Goal: Submit feedback/report problem

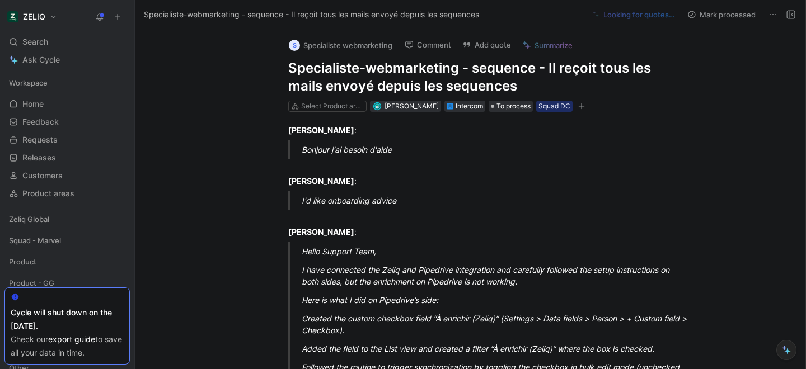
click at [365, 71] on h1 "Specialiste-webmarketing - sequence - Il reçoit tous les mails envoyé depuis le…" at bounding box center [481, 77] width 387 height 36
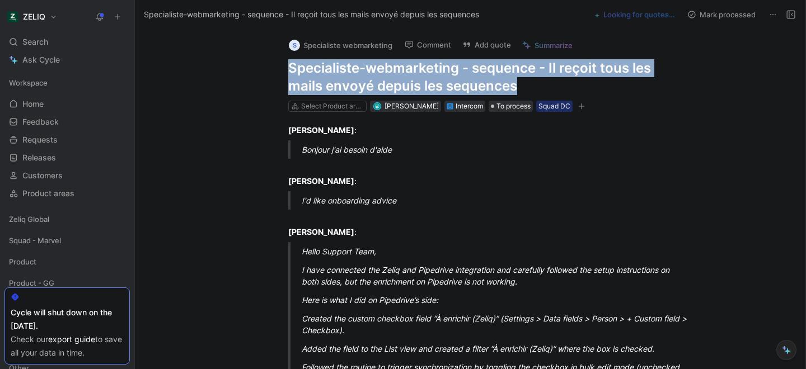
click at [365, 71] on h1 "Specialiste-webmarketing - sequence - Il reçoit tous les mails envoyé depuis le…" at bounding box center [481, 77] width 387 height 36
copy h1 "Specialiste-webmarketing - sequence - Il reçoit tous les mails envoyé depuis le…"
click at [489, 41] on button "Add quote" at bounding box center [486, 45] width 59 height 16
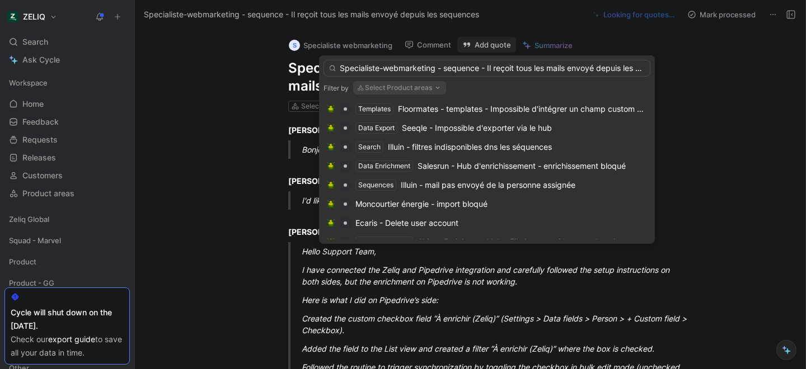
scroll to position [0, 35]
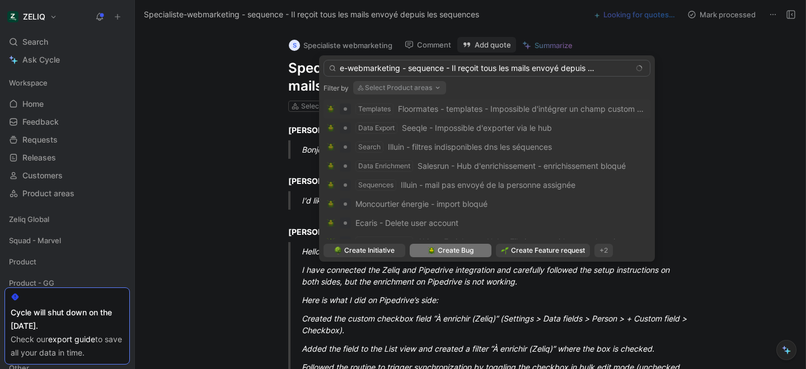
type input "Specialiste-webmarketing - sequence - Il reçoit tous les mails envoyé depuis le…"
click at [425, 252] on div "Create Bug" at bounding box center [451, 250] width 82 height 13
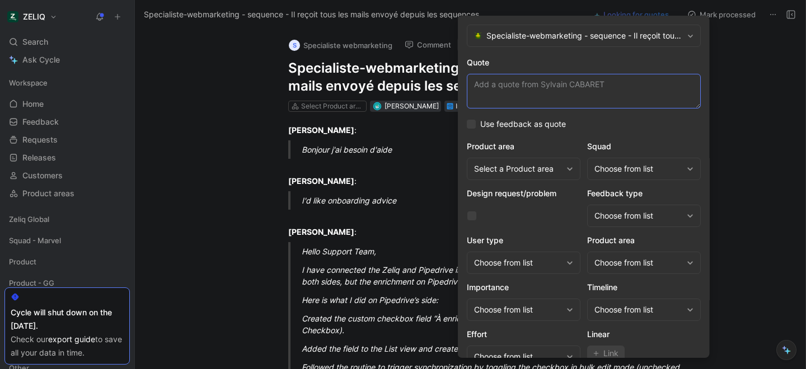
paste textarea "Suite a la mise en place d'une séquence, je reçois tous les mails qui sont cens…"
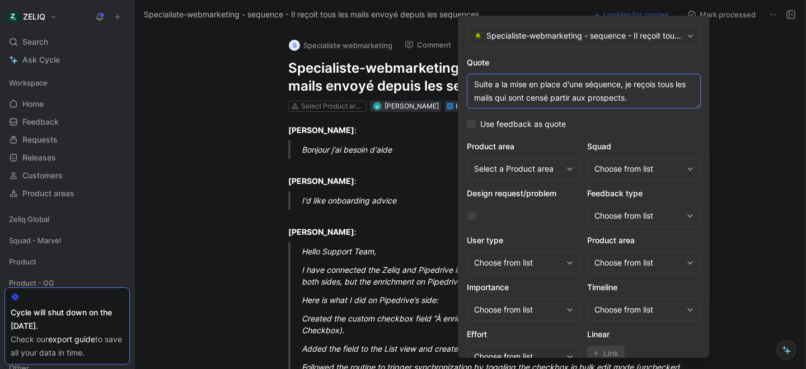
type textarea "Suite a la mise en place d'une séquence, je reçois tous les mails qui sont cens…"
click at [606, 182] on div "Product area Select a Product area Squad Choose from list Design request/proble…" at bounding box center [584, 254] width 234 height 228
click at [604, 172] on div "Choose from list" at bounding box center [639, 168] width 88 height 13
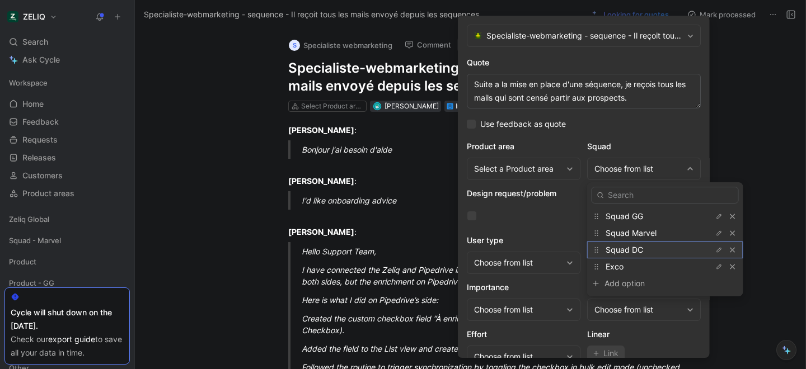
click at [623, 252] on span "Squad DC" at bounding box center [625, 250] width 38 height 10
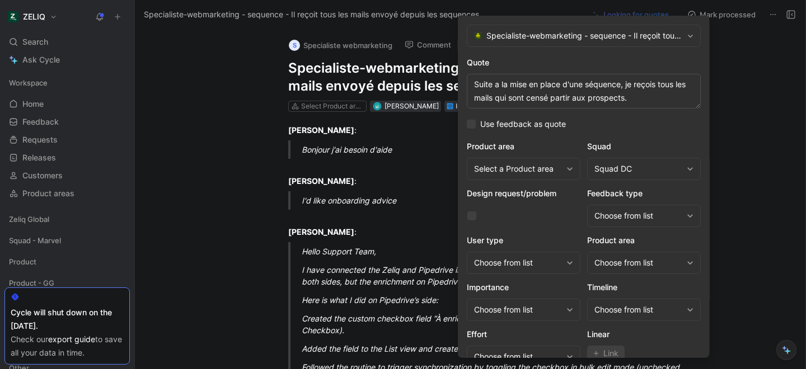
scroll to position [46, 0]
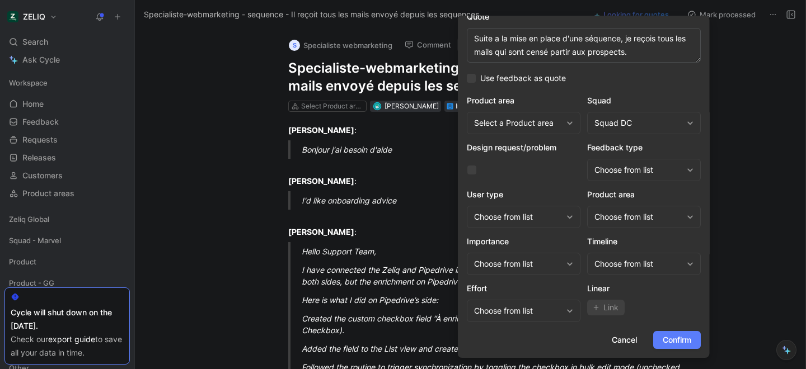
click at [668, 346] on span "Confirm" at bounding box center [677, 340] width 29 height 13
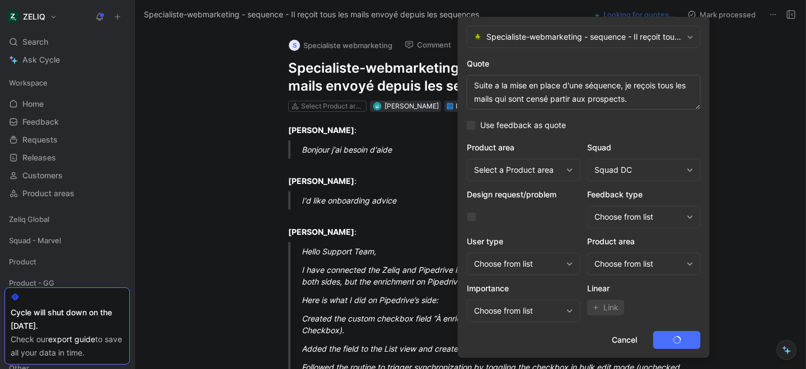
scroll to position [0, 0]
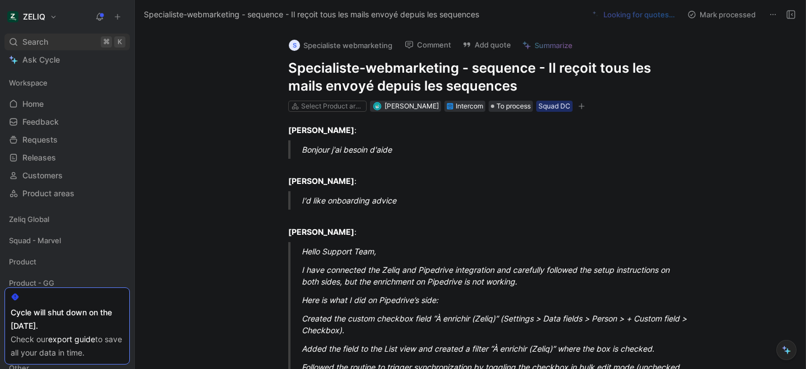
click at [64, 42] on div "Search ⌘ K" at bounding box center [66, 42] width 125 height 17
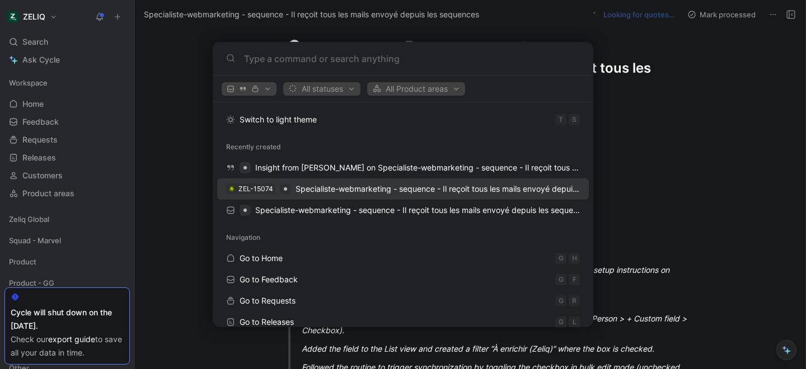
click at [300, 194] on span "Specialiste-webmarketing - sequence - Il reçoit tous les mails envoyé depuis le…" at bounding box center [438, 189] width 284 height 13
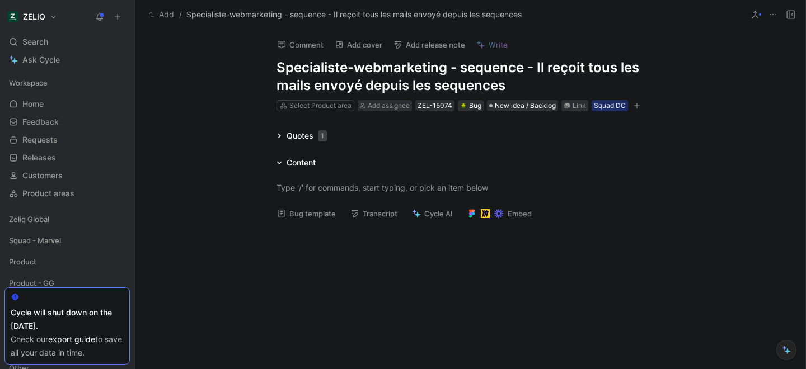
click at [304, 223] on div "Bug template Transcript Cycle AI Embed" at bounding box center [470, 217] width 430 height 23
click at [298, 216] on button "Bug template" at bounding box center [306, 214] width 69 height 16
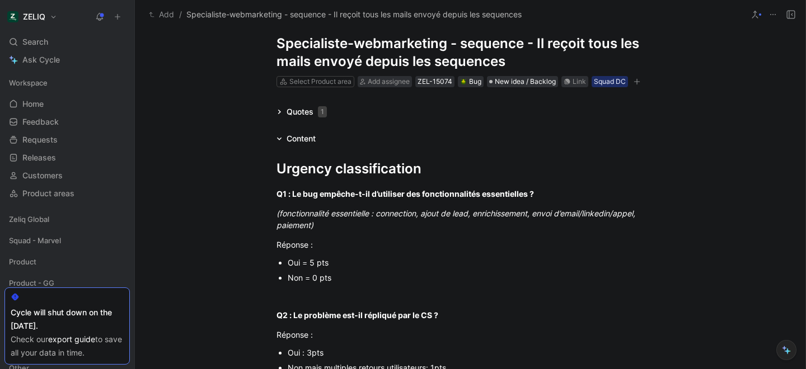
scroll to position [30, 0]
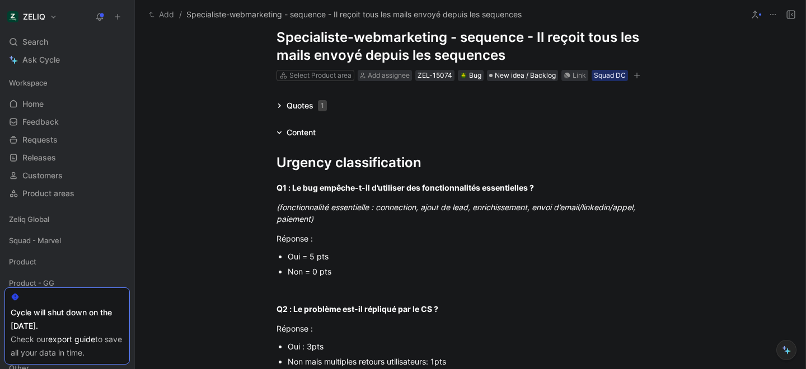
click at [300, 270] on div "Non = 0 pts" at bounding box center [476, 272] width 376 height 12
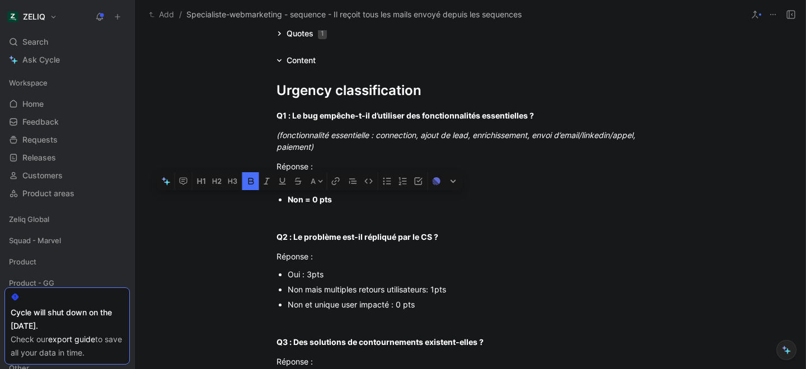
scroll to position [106, 0]
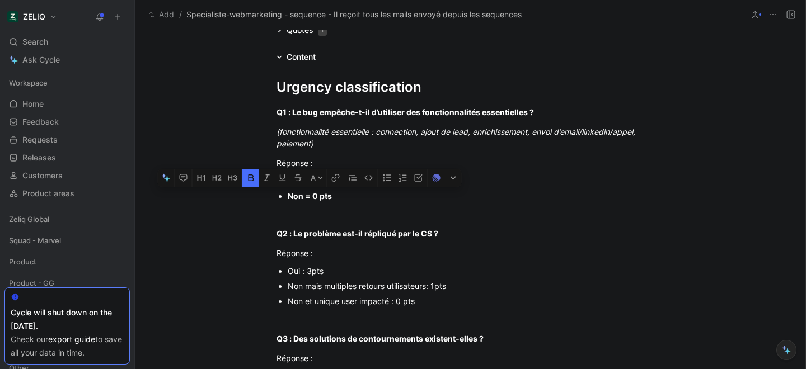
click at [312, 304] on div "Non et unique user impacté : 0 pts" at bounding box center [476, 302] width 376 height 12
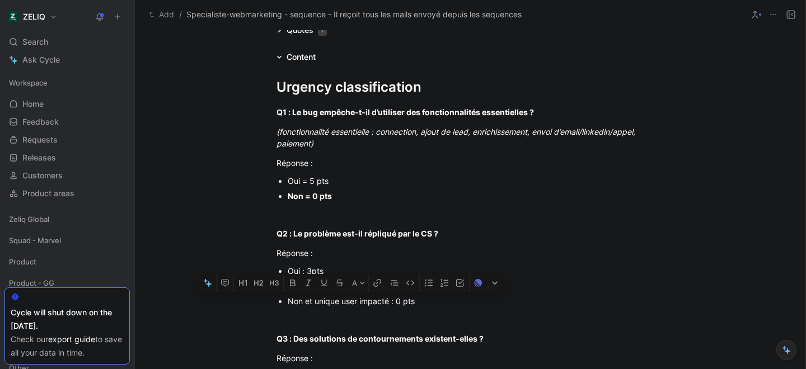
click at [312, 304] on div "Non et unique user impacté : 0 pts" at bounding box center [476, 302] width 376 height 12
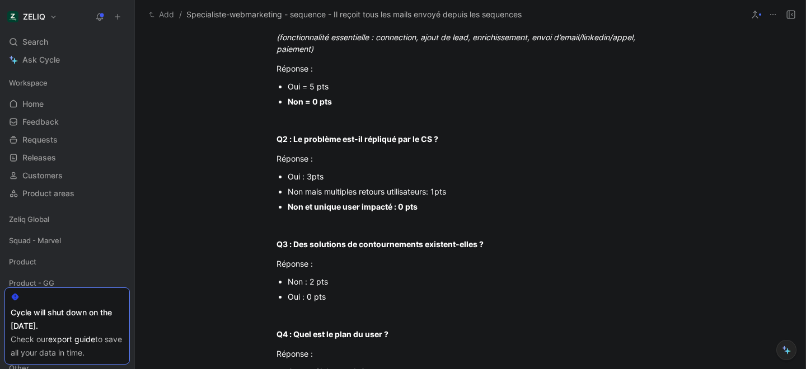
click at [312, 286] on div "Non : 2 pts" at bounding box center [476, 282] width 376 height 12
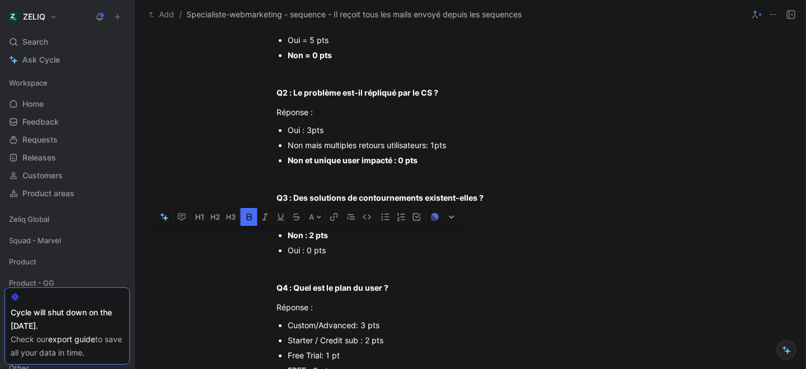
scroll to position [263, 0]
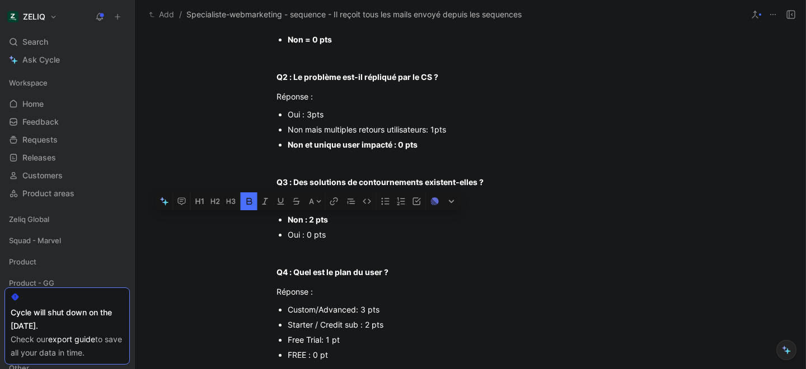
click at [330, 324] on div "Starter / Credit sub : 2 pts" at bounding box center [476, 325] width 376 height 12
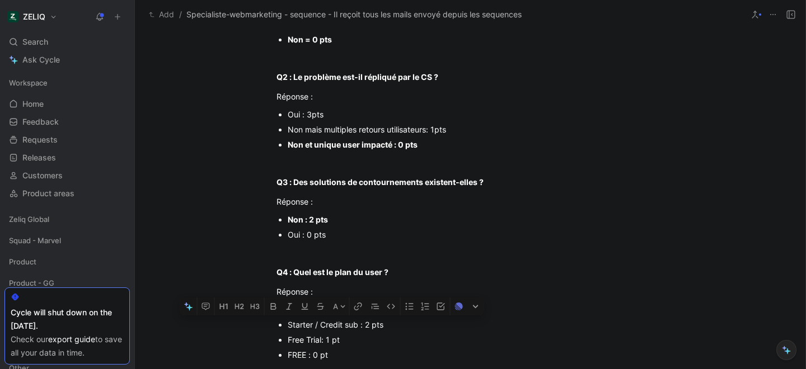
click at [330, 324] on div "Starter / Credit sub : 2 pts" at bounding box center [476, 325] width 376 height 12
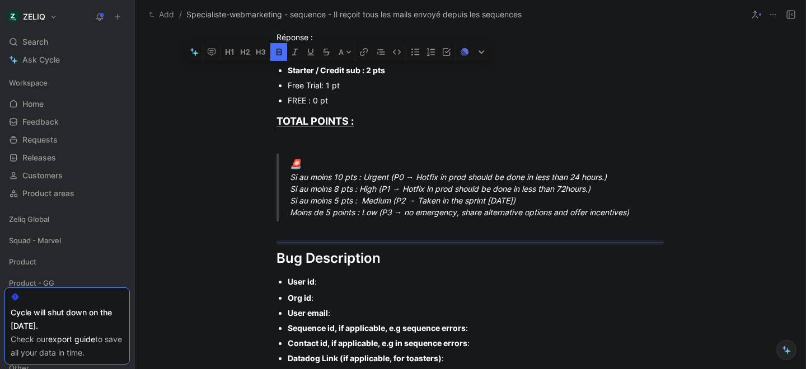
scroll to position [518, 0]
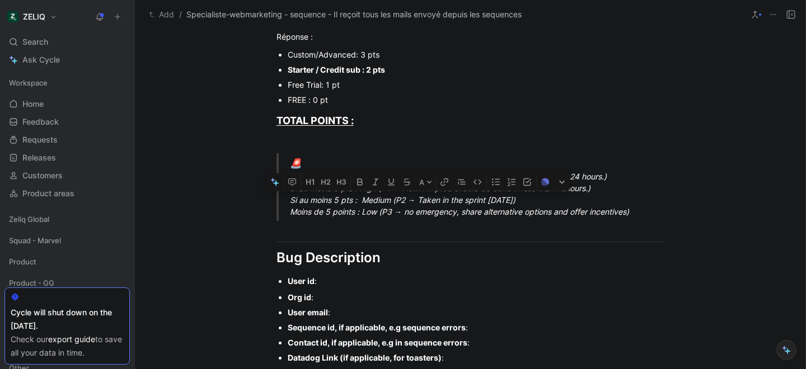
drag, startPoint x: 289, startPoint y: 202, endPoint x: 588, endPoint y: 199, distance: 299.0
click at [588, 199] on blockquote "🚨 Si au moins 10 pts : Urgent (P0 → Hotfix in prod should be done in less than …" at bounding box center [470, 187] width 430 height 68
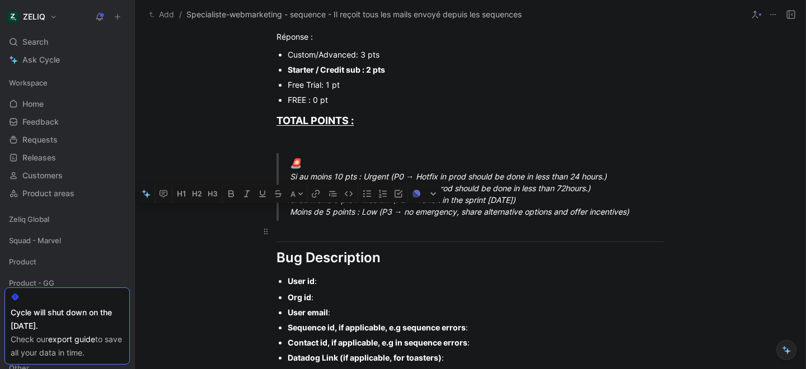
drag, startPoint x: 288, startPoint y: 213, endPoint x: 656, endPoint y: 228, distance: 368.7
click at [656, 228] on div "Urgency classification Q1 : Le bug empêche-t-il d’utiliser des fonctionnalités …" at bounding box center [470, 140] width 671 height 976
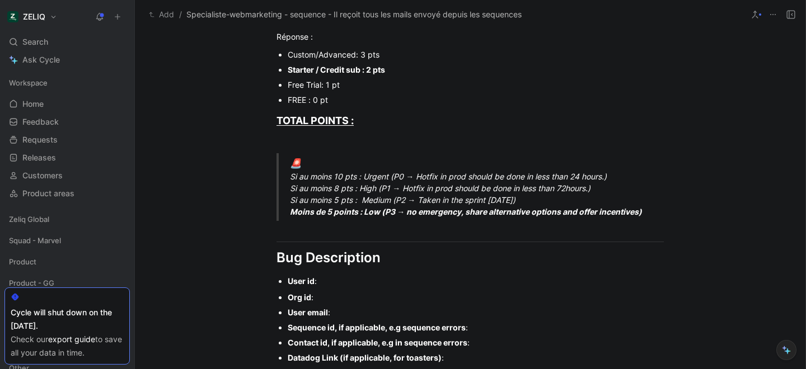
click at [330, 279] on div "User id :" at bounding box center [476, 281] width 376 height 12
click at [327, 300] on div "Org id :" at bounding box center [476, 298] width 376 height 12
click at [351, 315] on div "User email :" at bounding box center [476, 313] width 376 height 12
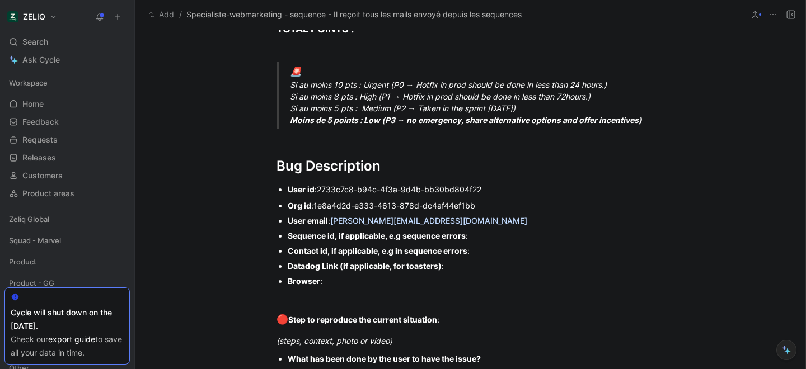
scroll to position [611, 0]
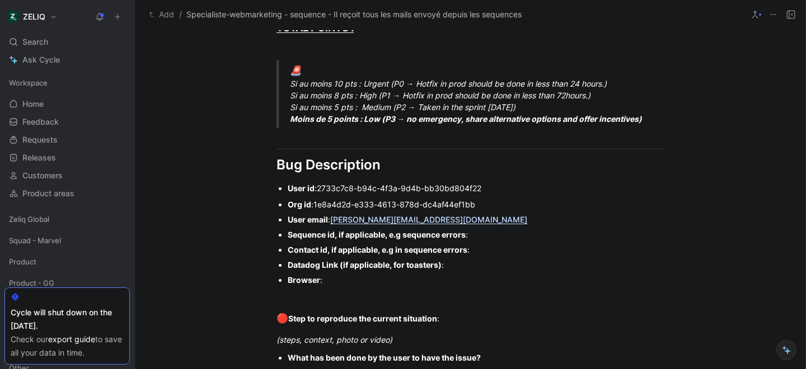
click at [498, 236] on div "Sequence id, if applicable, e.g sequence errors :" at bounding box center [476, 235] width 376 height 12
paste div
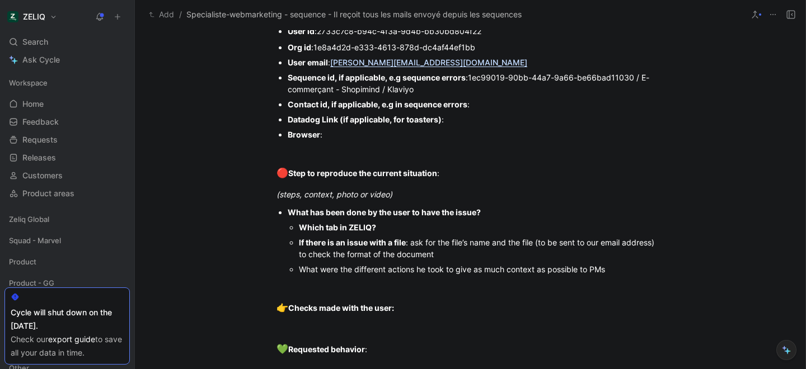
scroll to position [796, 0]
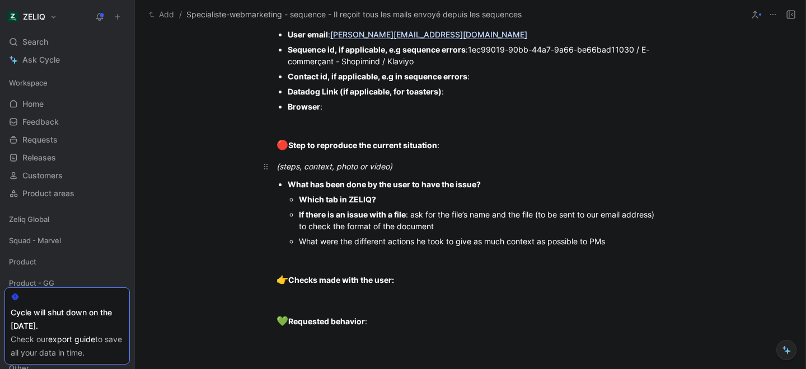
click at [411, 171] on div "(steps, context, photo or video)" at bounding box center [470, 167] width 387 height 12
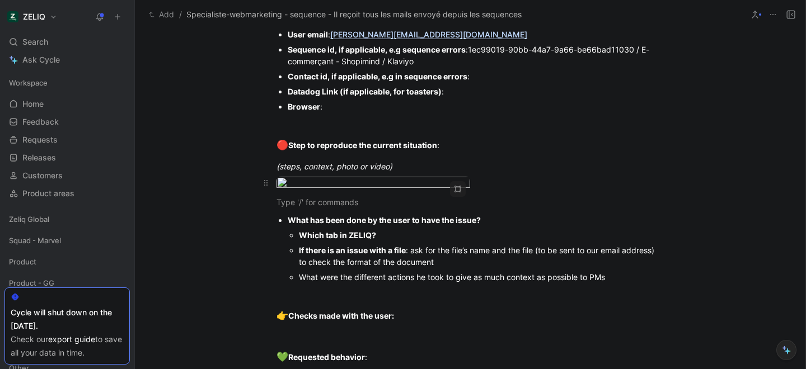
click at [334, 188] on body "ZELIQ Search ⌘ K Ask Cycle Workspace Home G then H Feedback G then F Requests G…" at bounding box center [403, 184] width 806 height 369
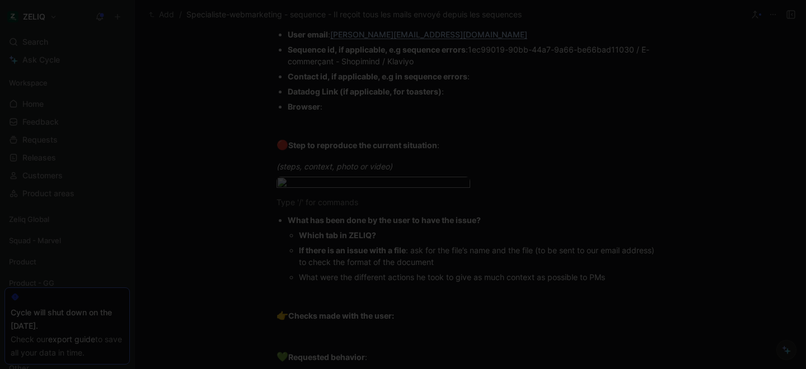
click at [334, 188] on img at bounding box center [403, 184] width 806 height 369
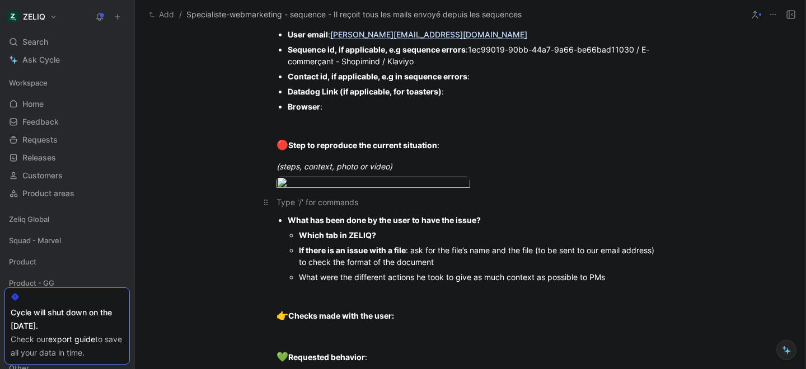
click at [310, 208] on div at bounding box center [470, 203] width 387 height 12
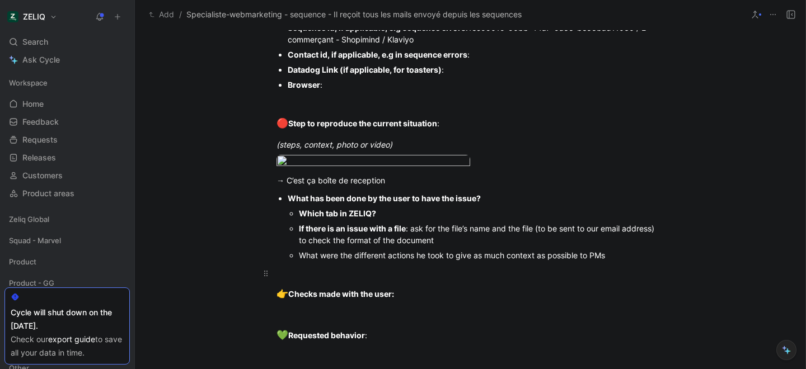
scroll to position [824, 0]
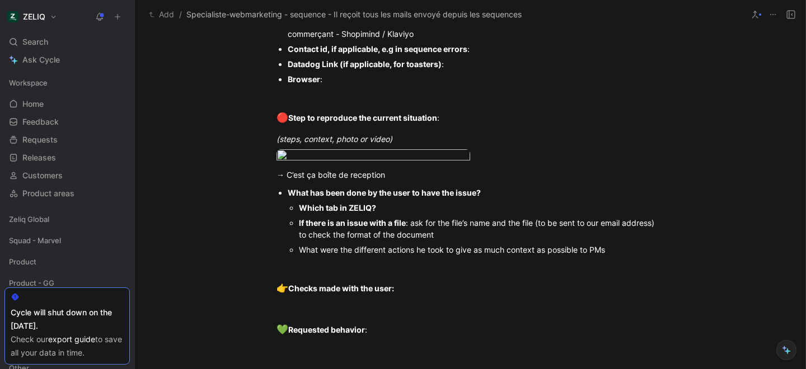
click at [387, 214] on div "Which tab in ZELIQ?" at bounding box center [481, 208] width 365 height 12
click at [321, 274] on div at bounding box center [470, 268] width 387 height 12
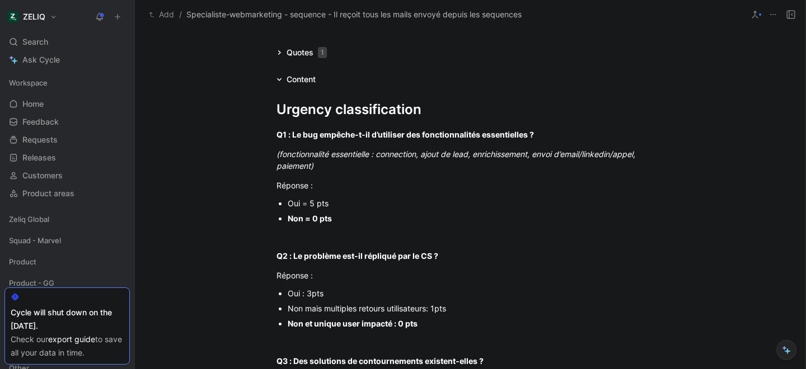
scroll to position [0, 0]
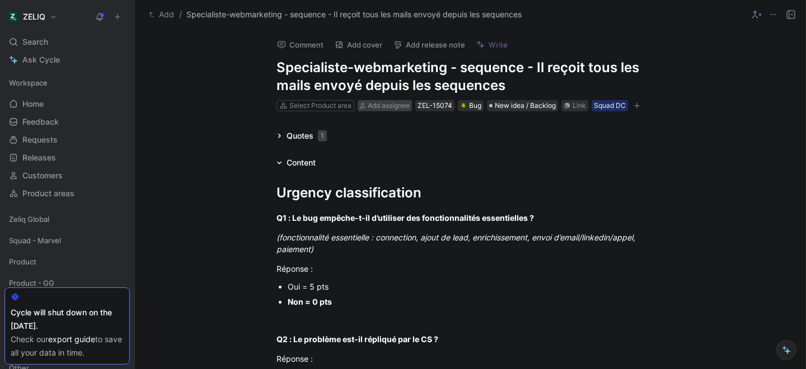
click at [384, 105] on span "Add assignee" at bounding box center [389, 105] width 42 height 8
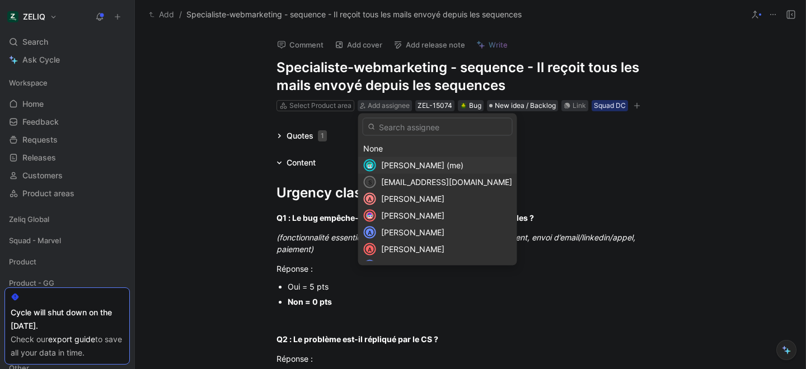
click at [416, 164] on span "[PERSON_NAME] (me)" at bounding box center [422, 166] width 82 height 10
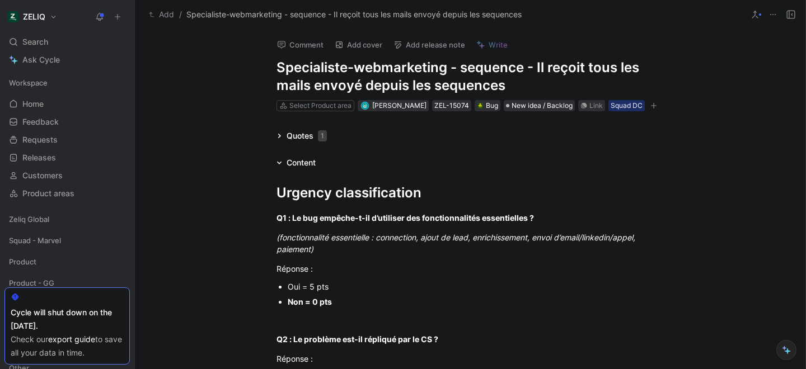
click at [657, 102] on icon "button" at bounding box center [654, 105] width 7 height 7
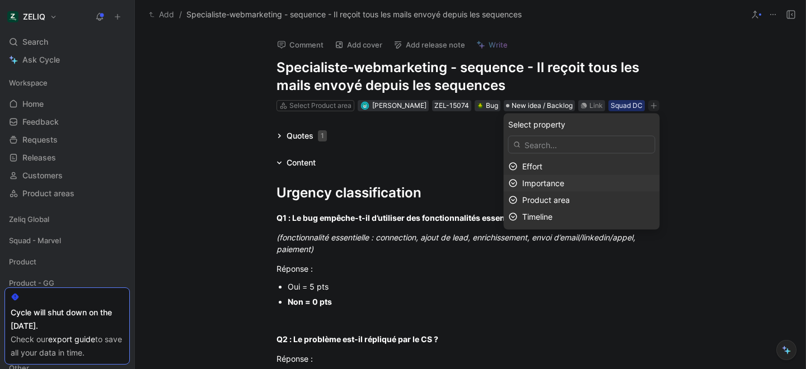
click at [552, 185] on span "Importance" at bounding box center [543, 184] width 42 height 10
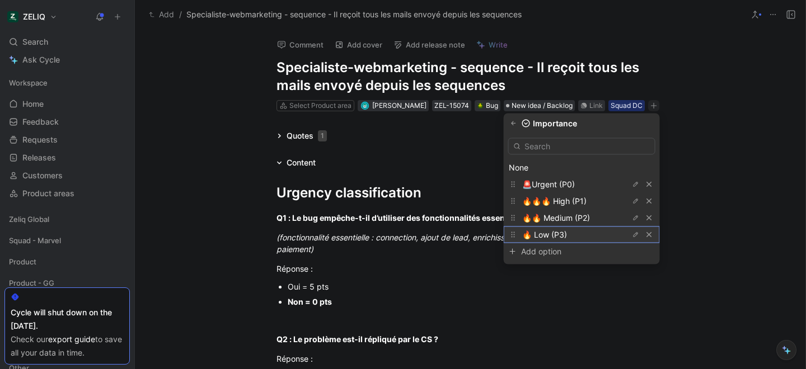
click at [563, 236] on span "🔥 Low (P3)" at bounding box center [544, 235] width 45 height 10
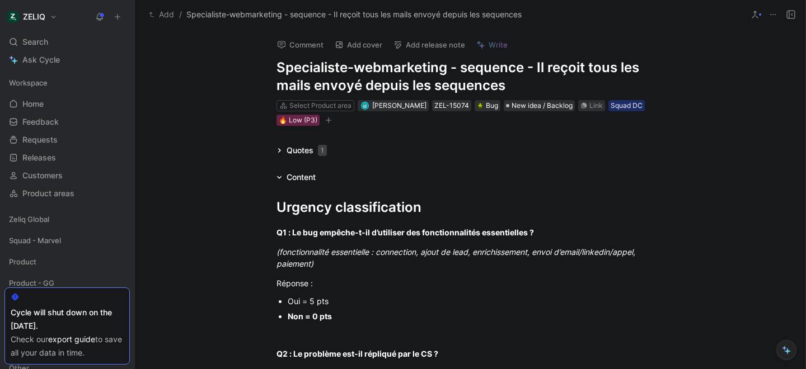
click at [361, 72] on h1 "Specialiste-webmarketing - sequence - Il reçoit tous les mails envoyé depuis le…" at bounding box center [470, 77] width 387 height 36
